Goal: Transaction & Acquisition: Obtain resource

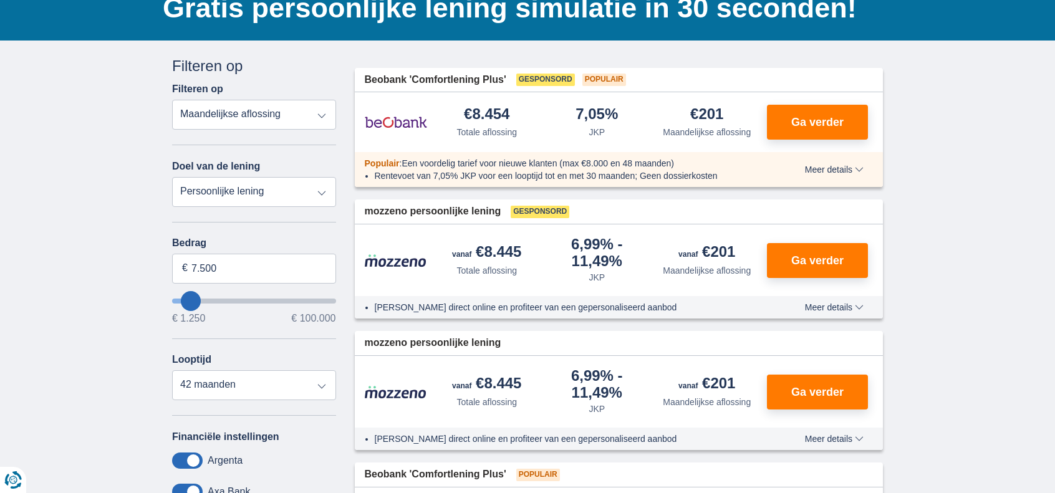
scroll to position [249, 0]
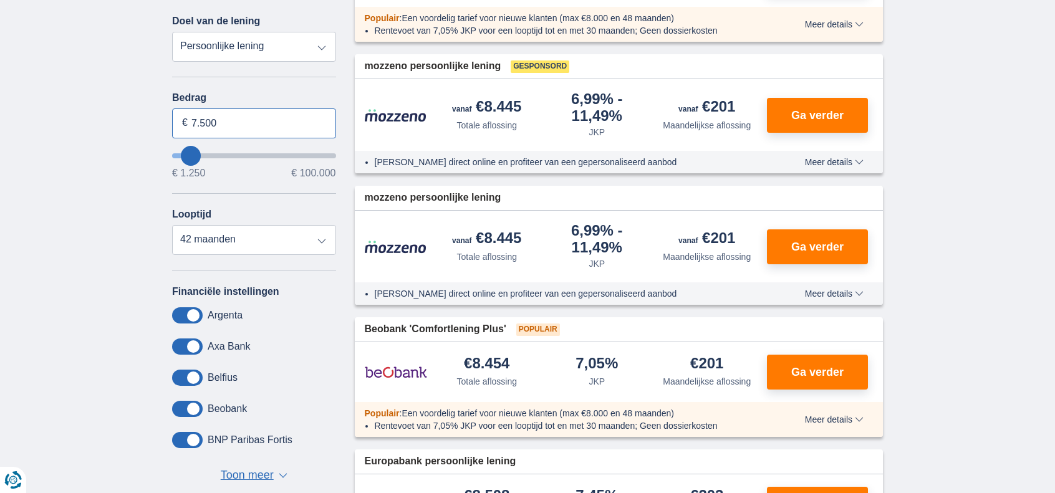
drag, startPoint x: 248, startPoint y: 123, endPoint x: 135, endPoint y: 108, distance: 114.6
type input "7250"
select select "36"
click at [172, 225] on select "12 maanden 18 maanden 24 maanden 30 maanden 36 maanden 42 maanden" at bounding box center [254, 240] width 164 height 30
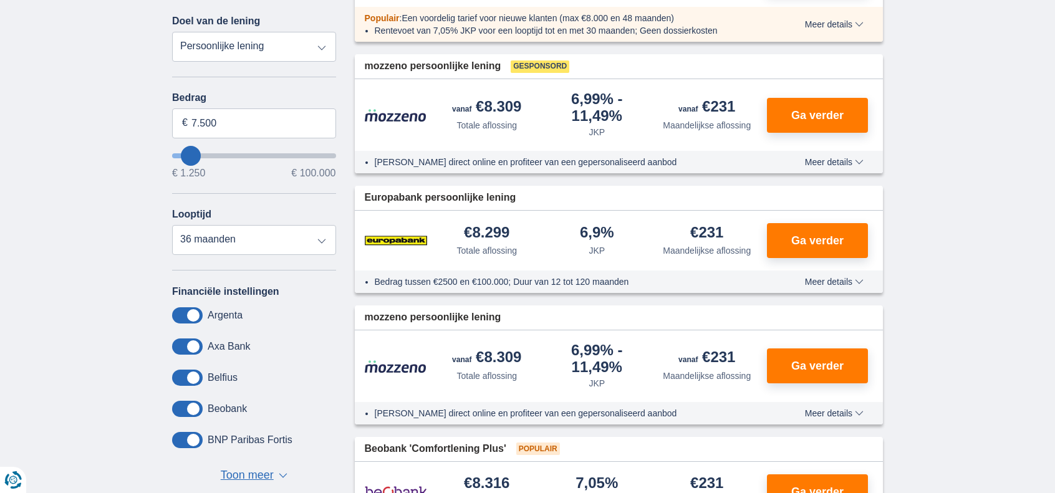
type input "4.250"
type input "4250"
type input "7.250"
type input "7250"
select select "42"
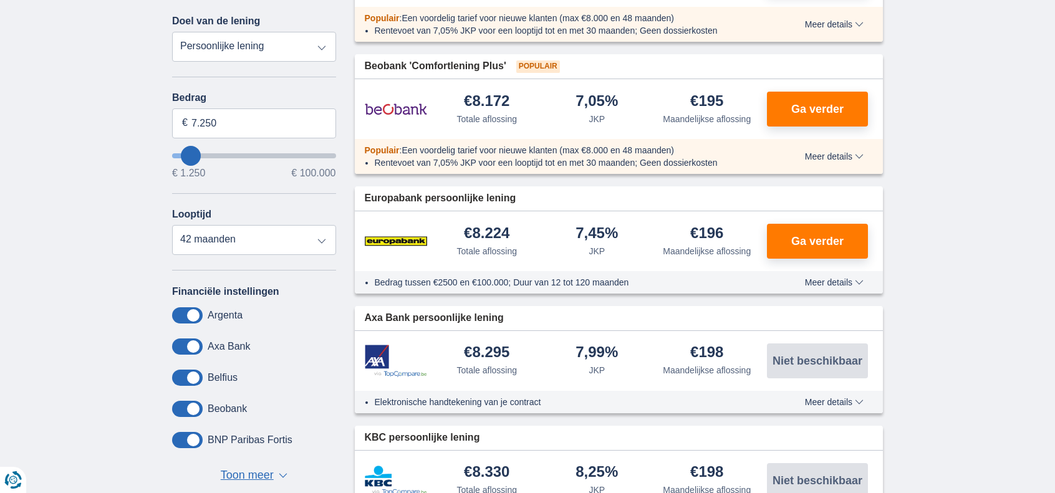
type input "10.250"
type input "12250"
select select "60"
type input "12.250"
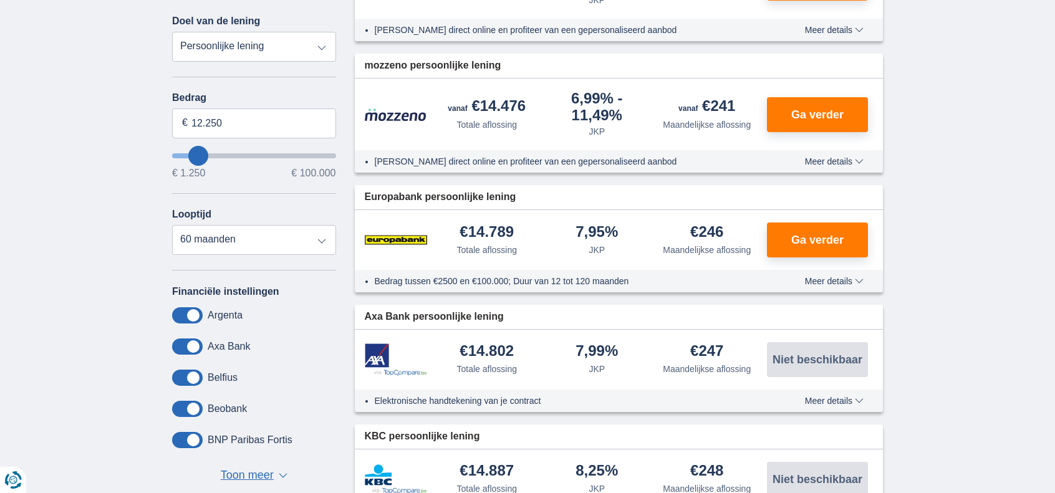
type input "14250"
type input "14.250"
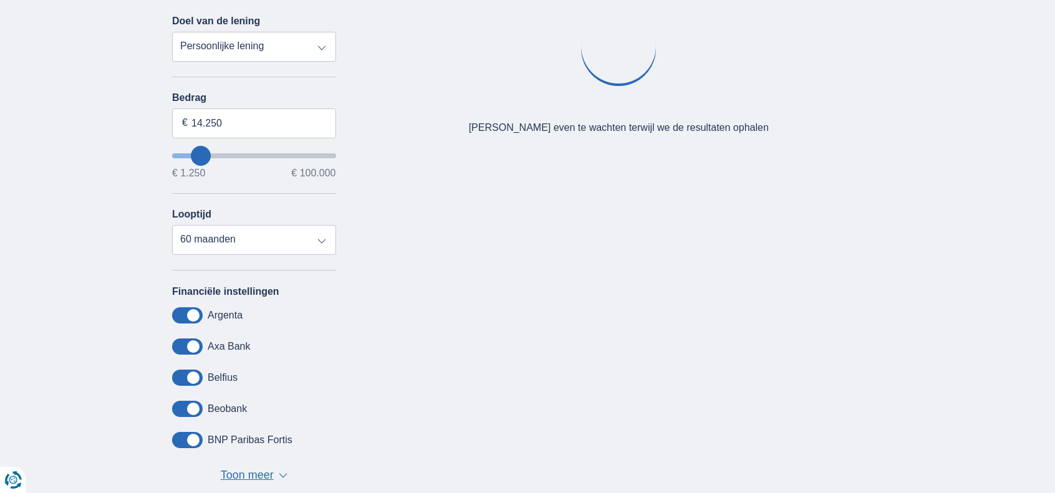
type input "37250"
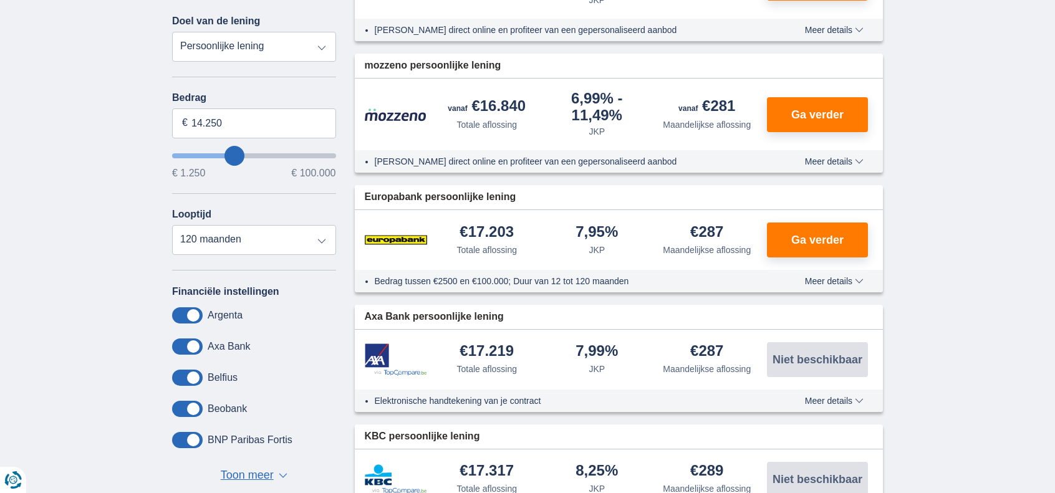
type input "37.250"
select select "120"
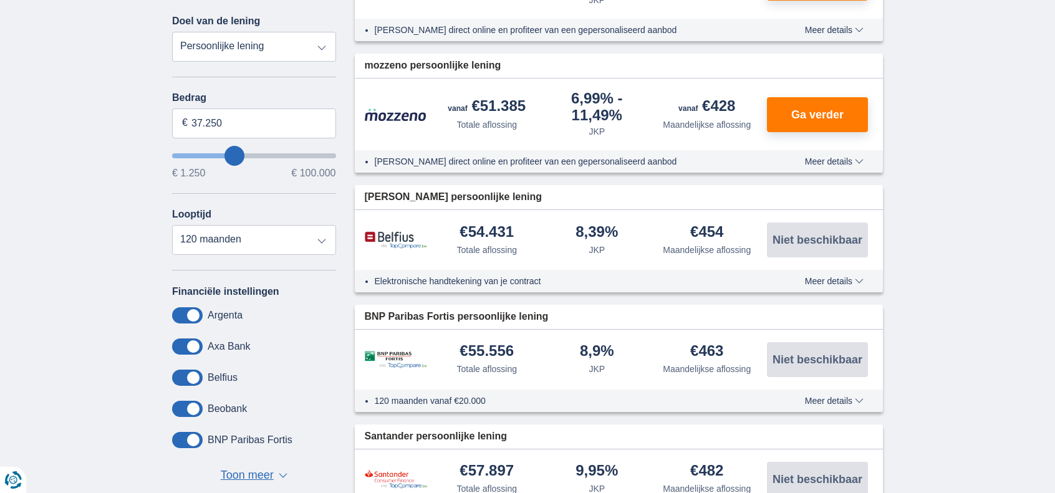
type input "31250"
type input "31.250"
click at [317, 239] on select "12 maanden 18 maanden 24 maanden 30 maanden 36 maanden 42 maanden 48 maanden 60…" at bounding box center [254, 240] width 164 height 30
select select "60"
click at [172, 225] on select "12 maanden 18 maanden 24 maanden 30 maanden 36 maanden 42 maanden 48 maanden 60…" at bounding box center [254, 240] width 164 height 30
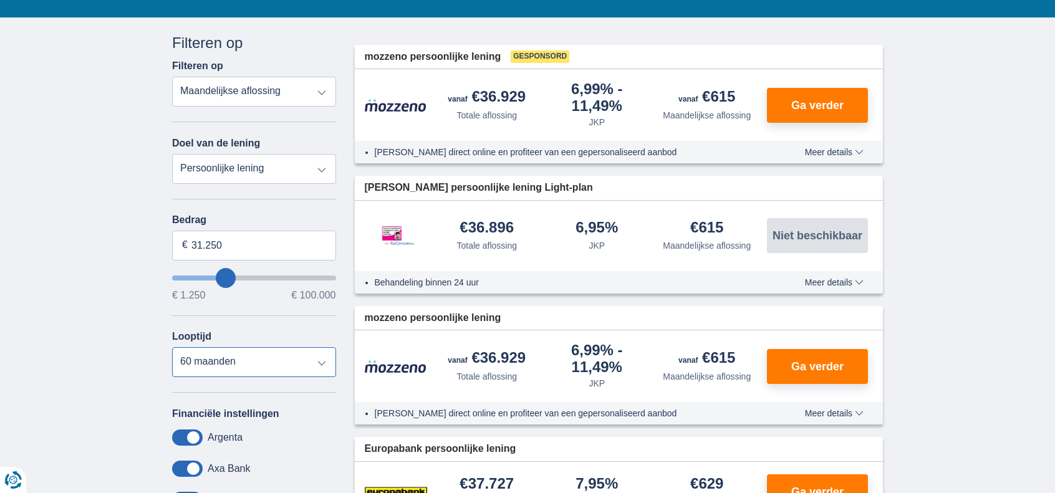
scroll to position [125, 0]
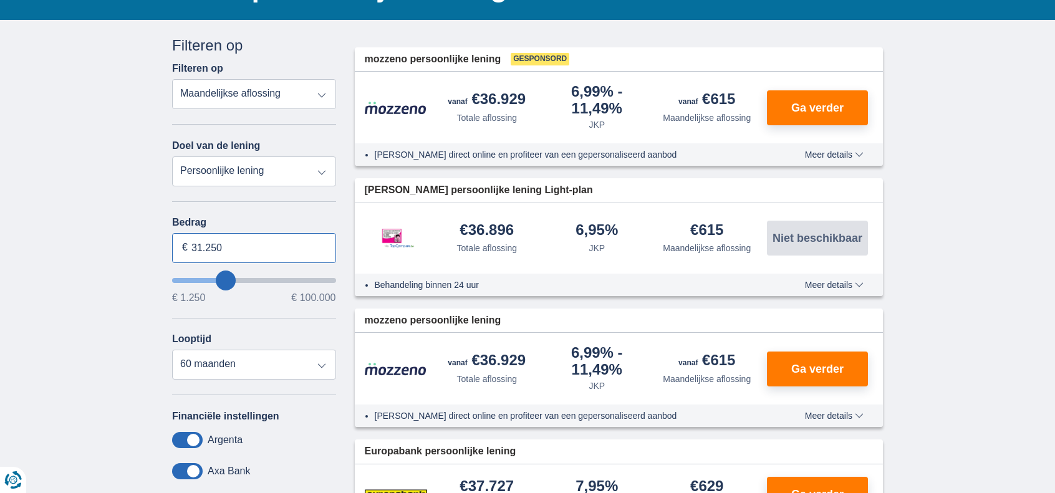
drag, startPoint x: 226, startPoint y: 255, endPoint x: 191, endPoint y: 251, distance: 35.1
click at [191, 251] on input "31.250" at bounding box center [254, 248] width 164 height 30
type input "23.250"
type input "23250"
select select "120"
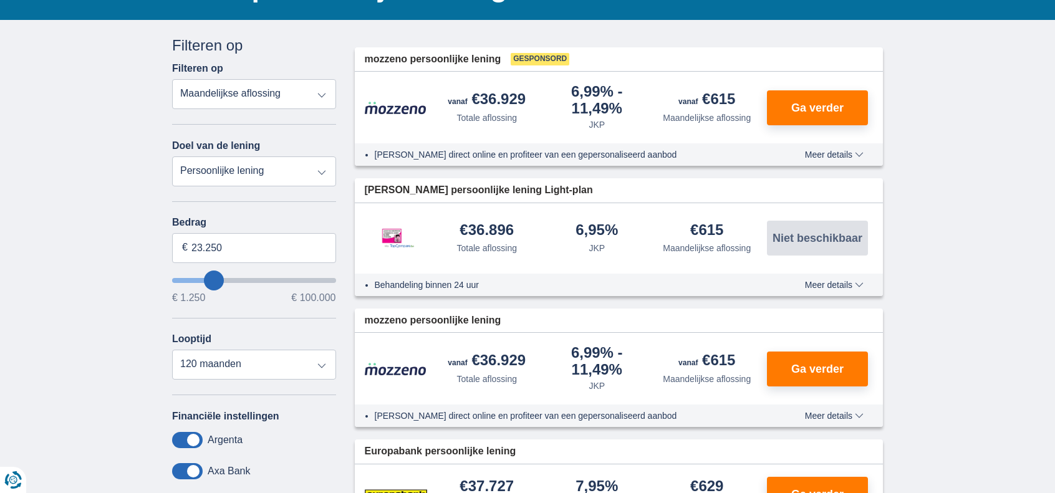
type input "22250"
click at [213, 278] on input "wantToBorrow" at bounding box center [254, 280] width 164 height 5
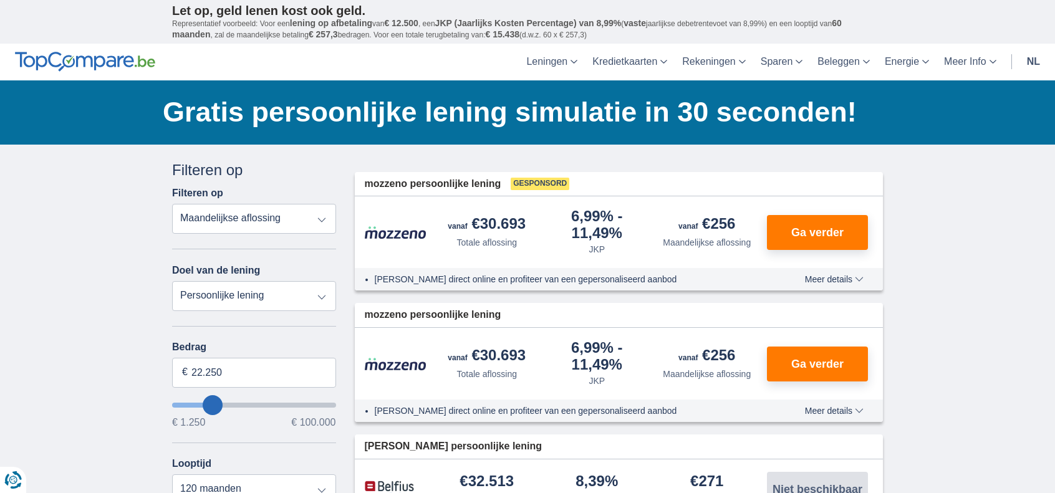
type input "26.250"
type input "27250"
type input "27.250"
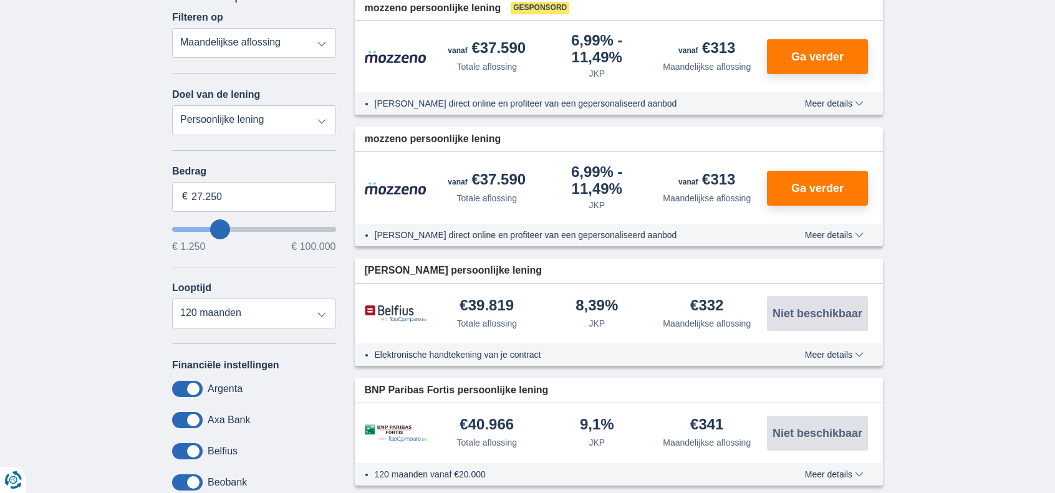
scroll to position [187, 0]
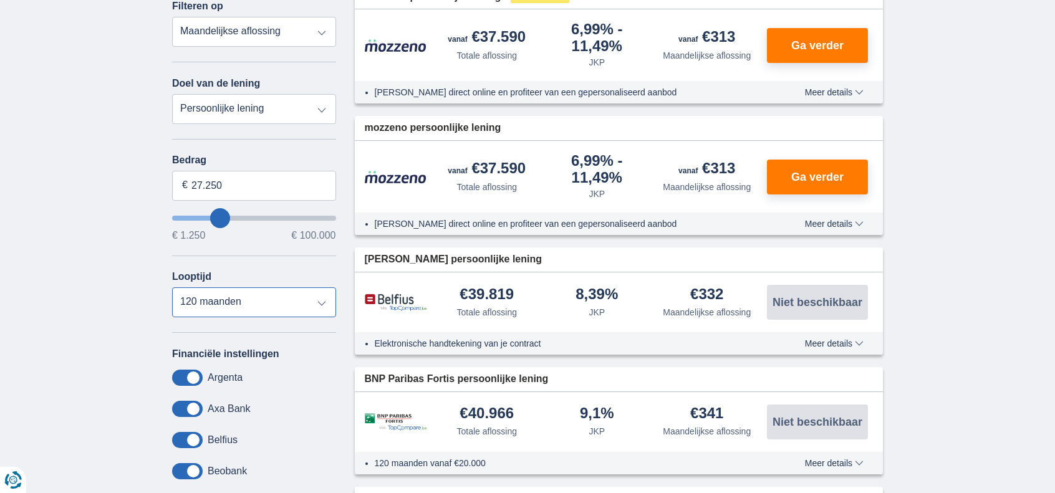
click at [323, 302] on select "12 maanden 18 maanden 24 maanden 30 maanden 36 maanden 42 maanden 48 maanden 60…" at bounding box center [254, 302] width 164 height 30
click at [172, 287] on select "12 maanden 18 maanden 24 maanden 30 maanden 36 maanden 42 maanden 48 maanden 60…" at bounding box center [254, 302] width 164 height 30
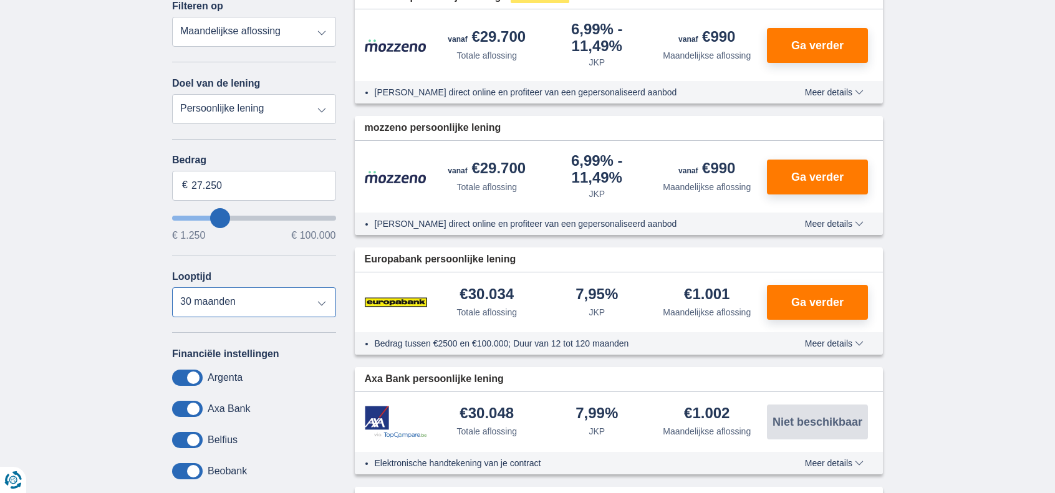
click at [317, 307] on select "12 maanden 18 maanden 24 maanden 30 maanden 36 maanden 42 maanden 48 maanden 60…" at bounding box center [254, 302] width 164 height 30
select select "36"
click at [172, 287] on select "12 maanden 18 maanden 24 maanden 30 maanden 36 maanden 42 maanden 48 maanden 60…" at bounding box center [254, 302] width 164 height 30
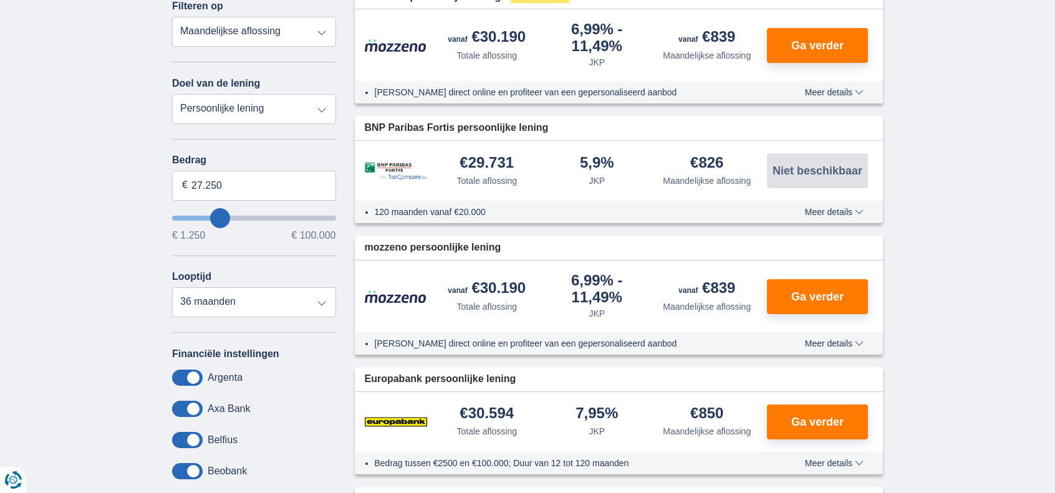
type input "28.250"
type input "28250"
select select "120"
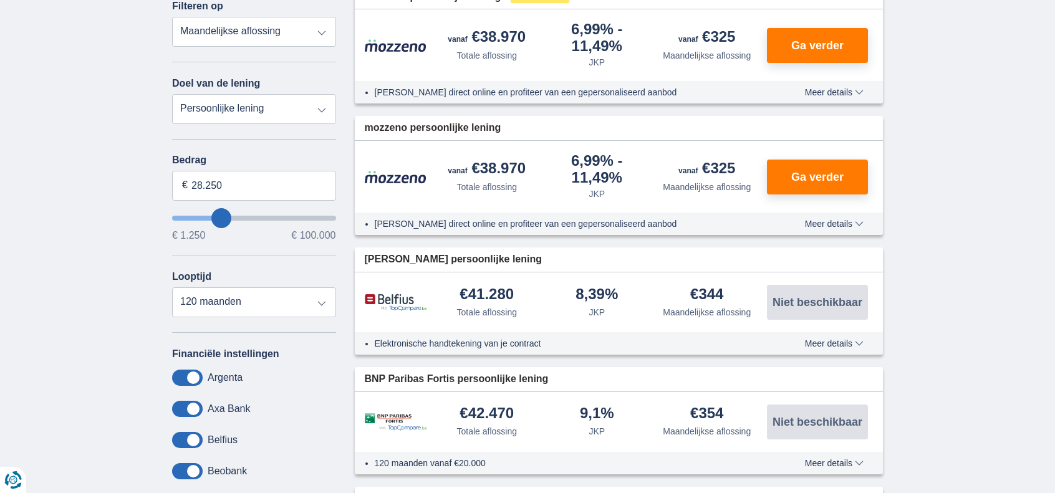
type input "28250"
click at [221, 221] on input "wantToBorrow" at bounding box center [254, 218] width 164 height 5
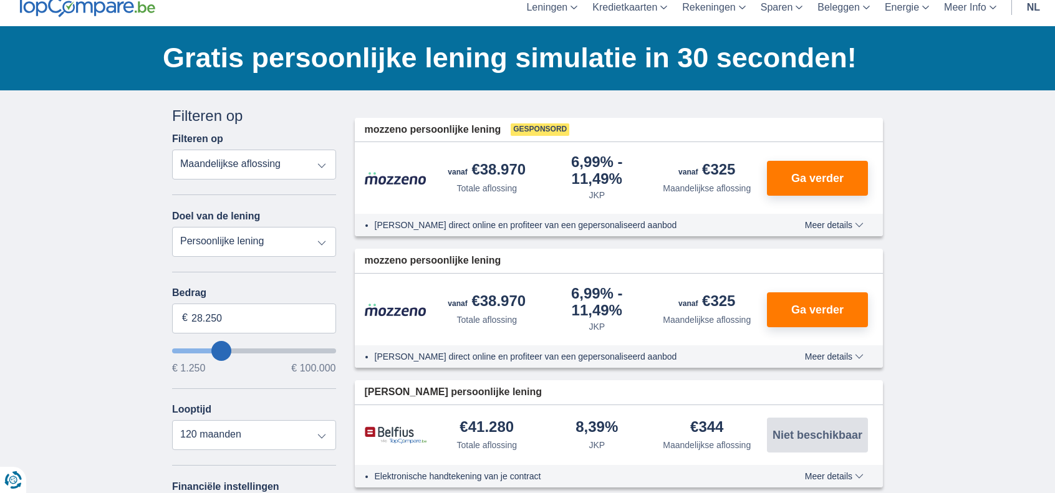
scroll to position [125, 0]
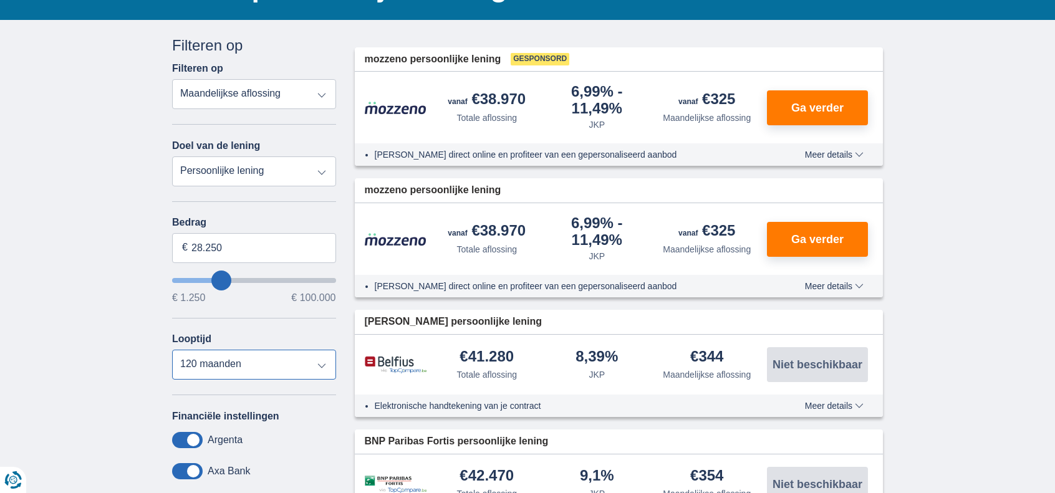
click at [323, 365] on select "12 maanden 18 maanden 24 maanden 30 maanden 36 maanden 42 maanden 48 maanden 60…" at bounding box center [254, 365] width 164 height 30
click at [172, 350] on select "12 maanden 18 maanden 24 maanden 30 maanden 36 maanden 42 maanden 48 maanden 60…" at bounding box center [254, 365] width 164 height 30
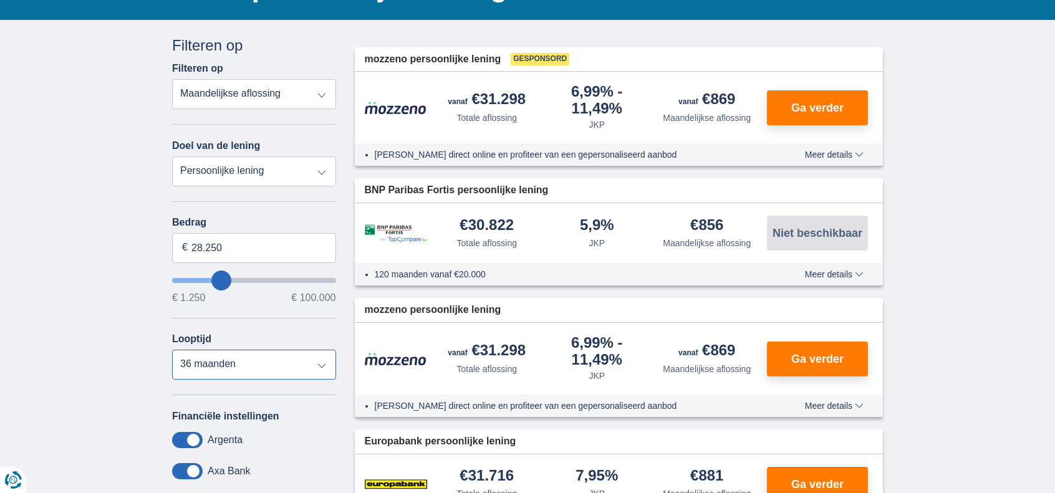
click at [323, 367] on select "12 maanden 18 maanden 24 maanden 30 maanden 36 maanden 42 maanden 48 maanden 60…" at bounding box center [254, 365] width 164 height 30
click at [172, 350] on select "12 maanden 18 maanden 24 maanden 30 maanden 36 maanden 42 maanden 48 maanden 60…" at bounding box center [254, 365] width 164 height 30
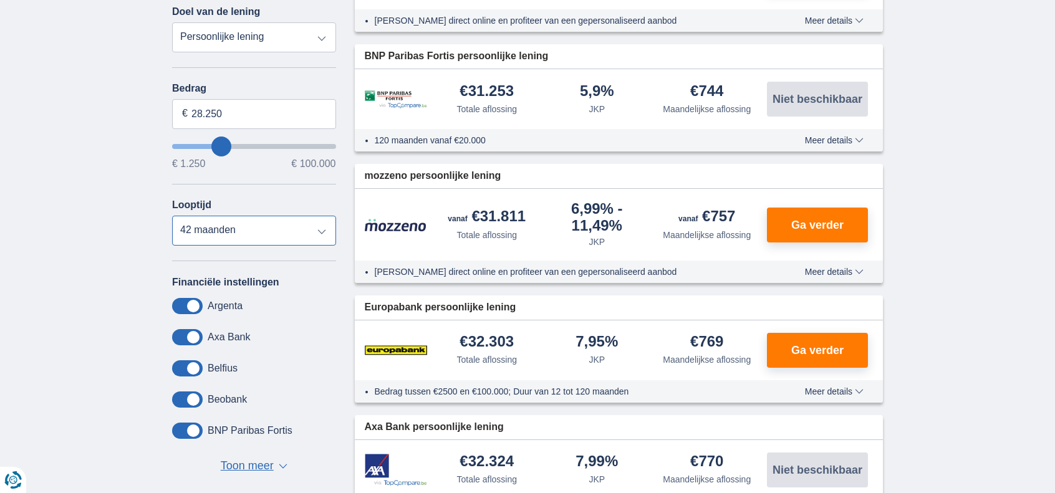
scroll to position [187, 0]
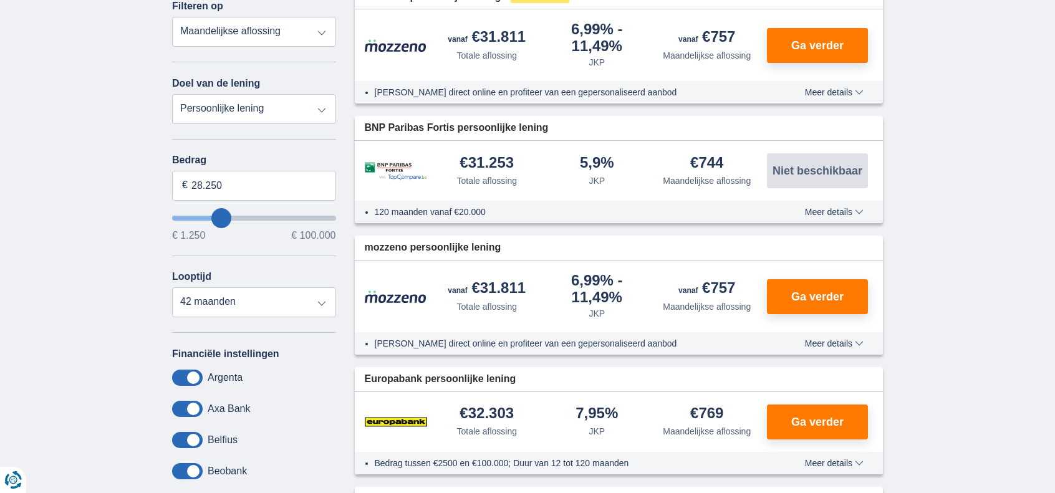
click at [405, 168] on img at bounding box center [396, 171] width 62 height 18
click at [493, 171] on div "€31.253" at bounding box center [487, 163] width 54 height 17
click at [431, 123] on span "BNP Paribas Fortis persoonlijke lening" at bounding box center [457, 128] width 184 height 14
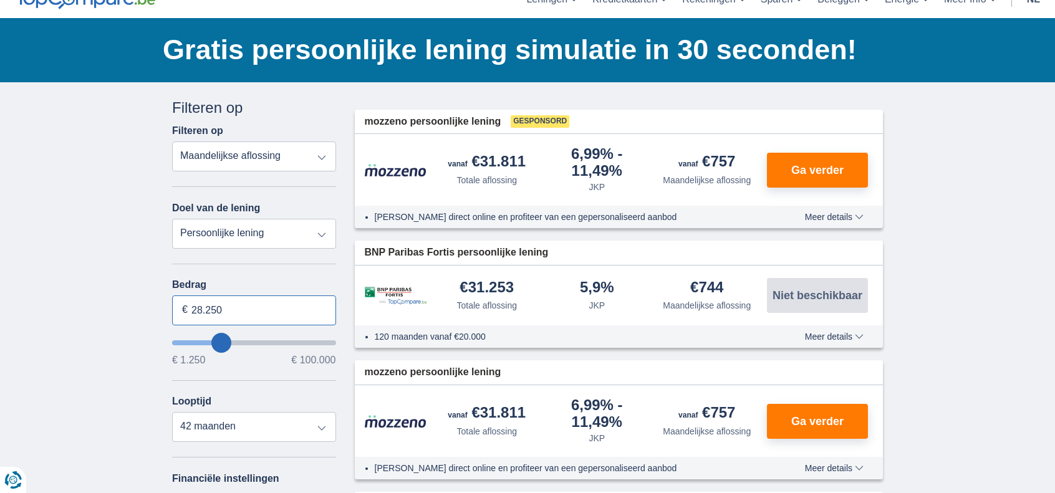
click at [256, 317] on input "28.250" at bounding box center [254, 311] width 164 height 30
select select "120"
type input "34.250"
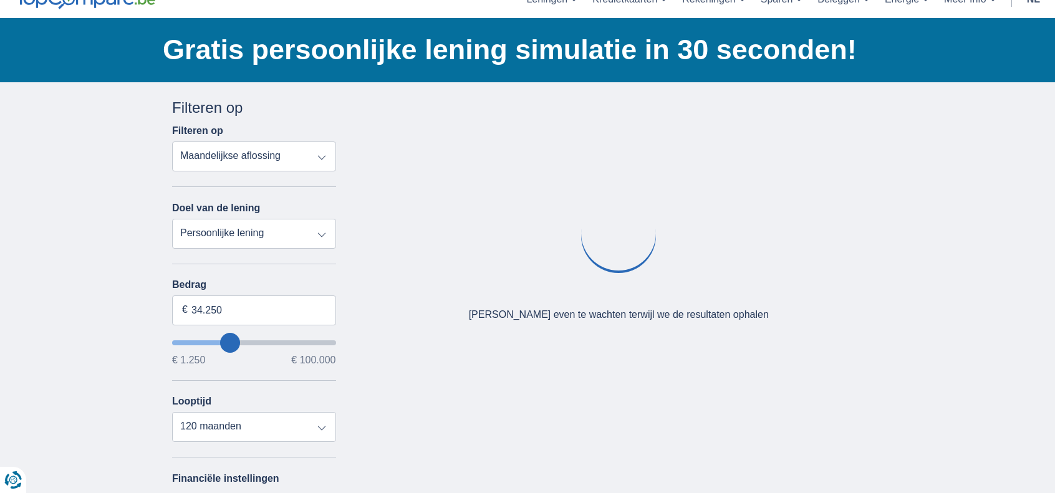
type input "35250"
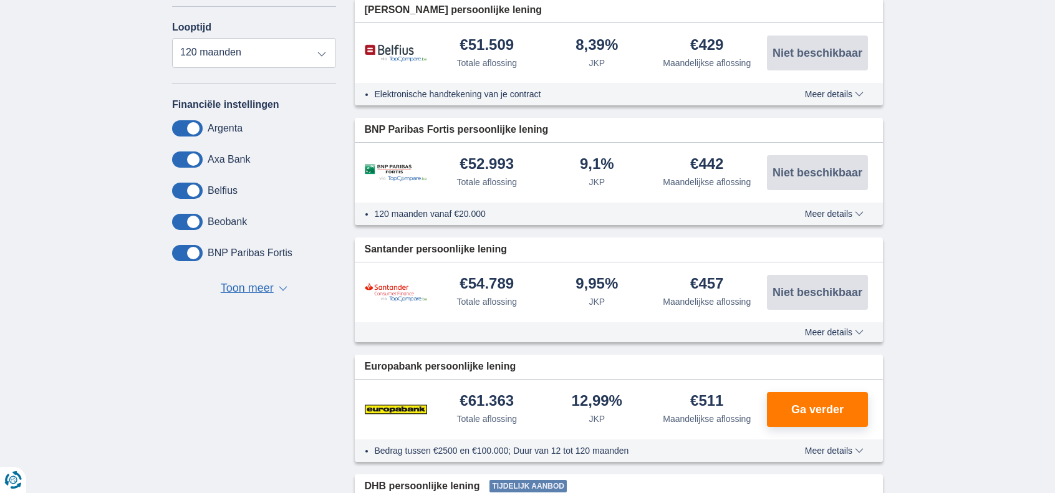
scroll to position [187, 0]
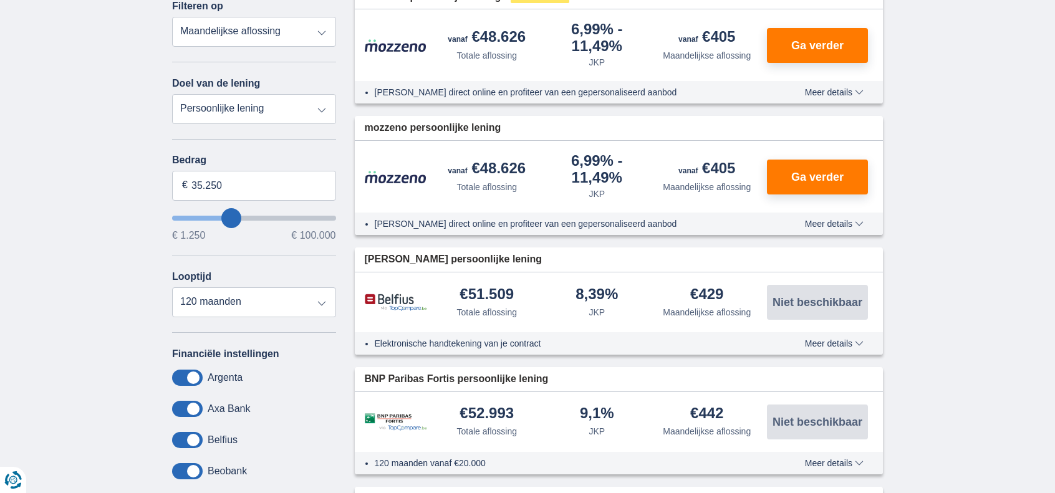
type input "29.250"
type input "28250"
type input "28.250"
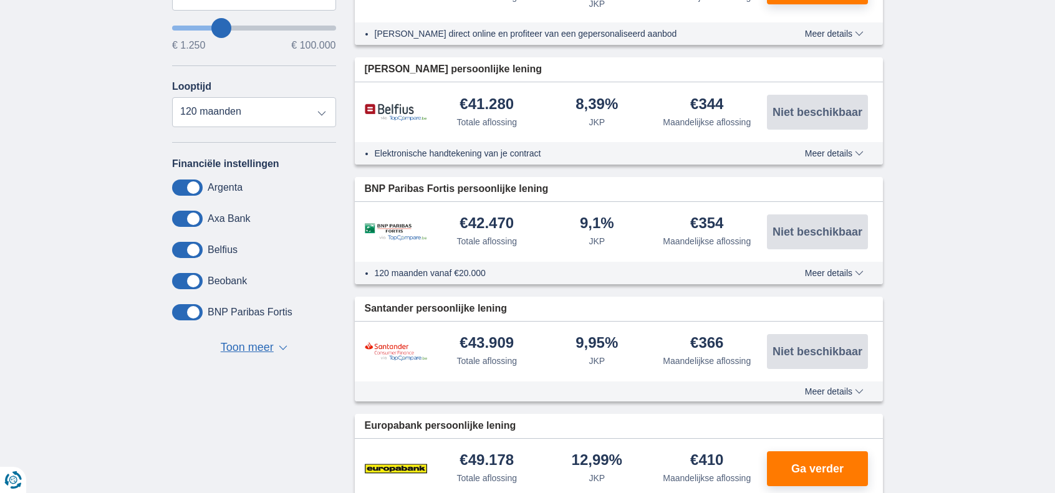
scroll to position [312, 0]
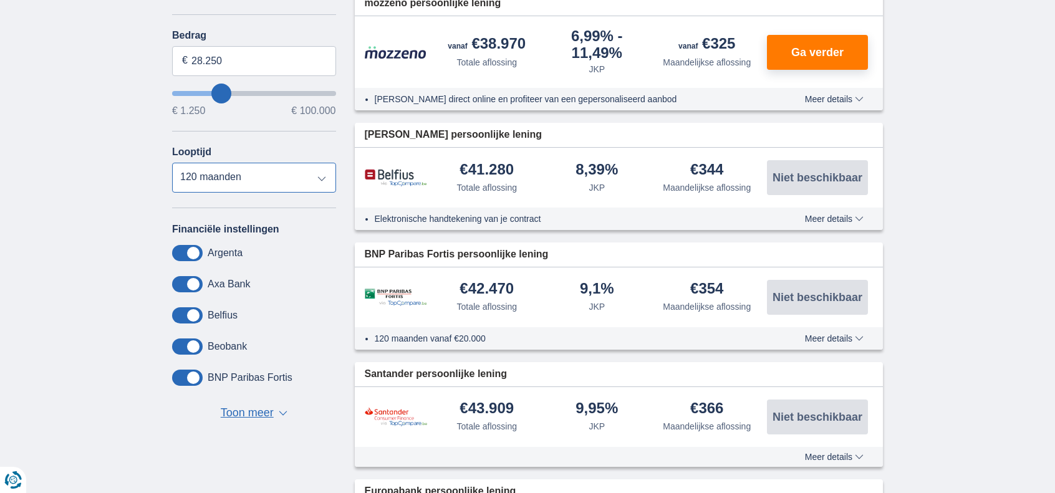
click at [317, 178] on select "12 maanden 18 maanden 24 maanden 30 maanden 36 maanden 42 maanden 48 maanden 60…" at bounding box center [254, 178] width 164 height 30
click at [172, 163] on select "12 maanden 18 maanden 24 maanden 30 maanden 36 maanden 42 maanden 48 maanden 60…" at bounding box center [254, 178] width 164 height 30
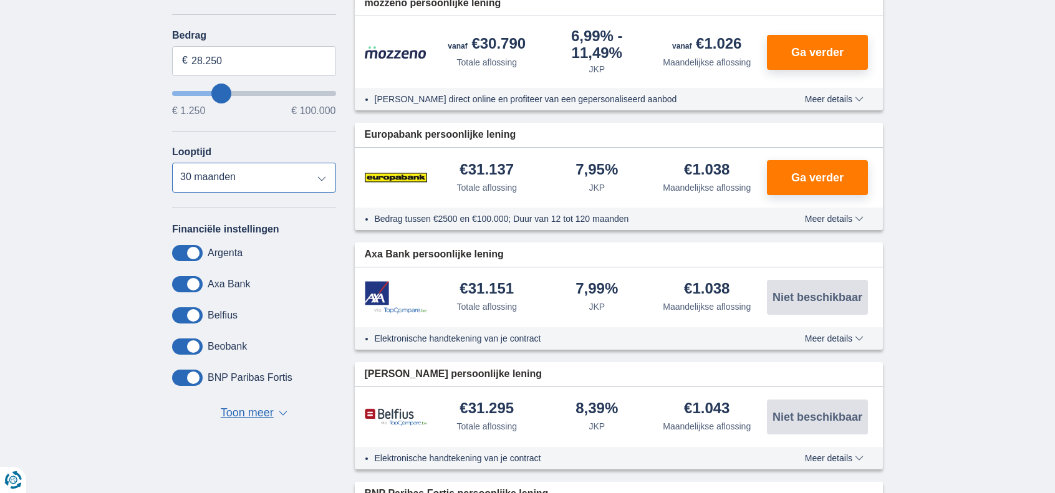
click at [322, 179] on select "12 maanden 18 maanden 24 maanden 30 maanden 36 maanden 42 maanden 48 maanden 60…" at bounding box center [254, 178] width 164 height 30
select select "36"
click at [172, 163] on select "12 maanden 18 maanden 24 maanden 30 maanden 36 maanden 42 maanden 48 maanden 60…" at bounding box center [254, 178] width 164 height 30
